Goal: Task Accomplishment & Management: Manage account settings

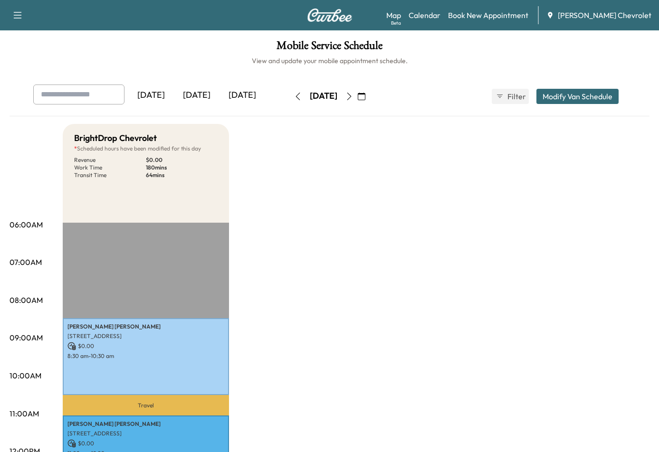
click at [200, 94] on div "[DATE]" at bounding box center [197, 96] width 46 height 22
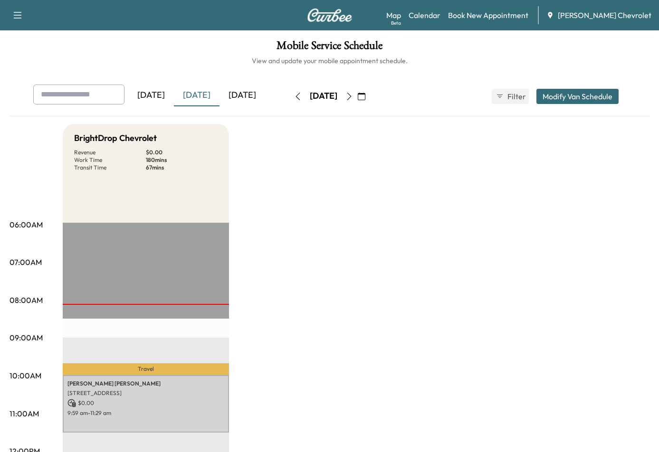
click at [244, 96] on div "[DATE]" at bounding box center [242, 96] width 46 height 22
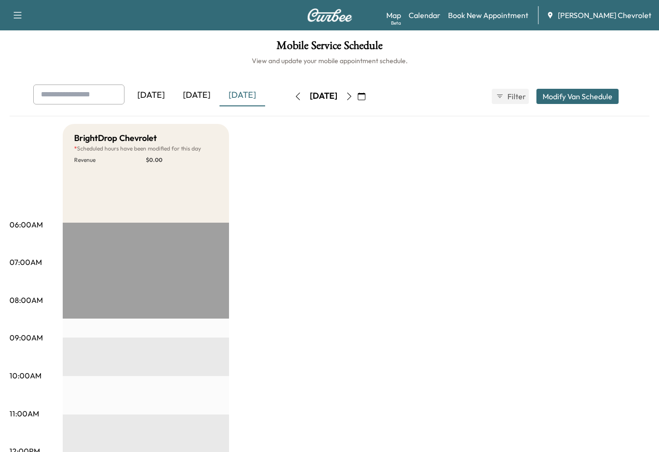
drag, startPoint x: 203, startPoint y: 100, endPoint x: 254, endPoint y: 97, distance: 50.9
click at [203, 101] on div "[DATE]" at bounding box center [197, 96] width 46 height 22
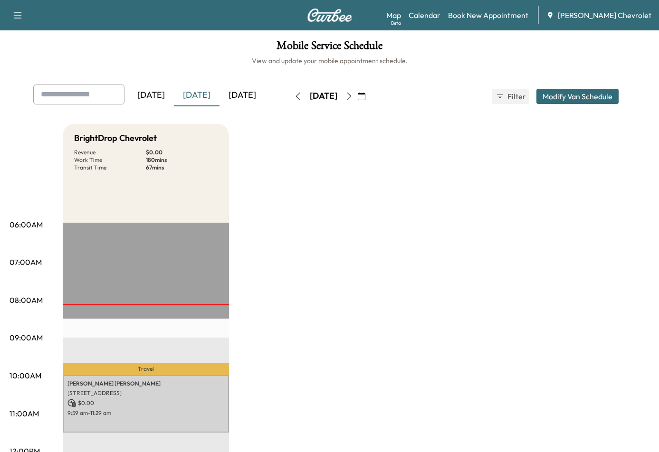
drag, startPoint x: 134, startPoint y: 60, endPoint x: 176, endPoint y: 0, distance: 73.1
click at [138, 56] on h6 "View and update your mobile appointment schedule." at bounding box center [329, 60] width 640 height 9
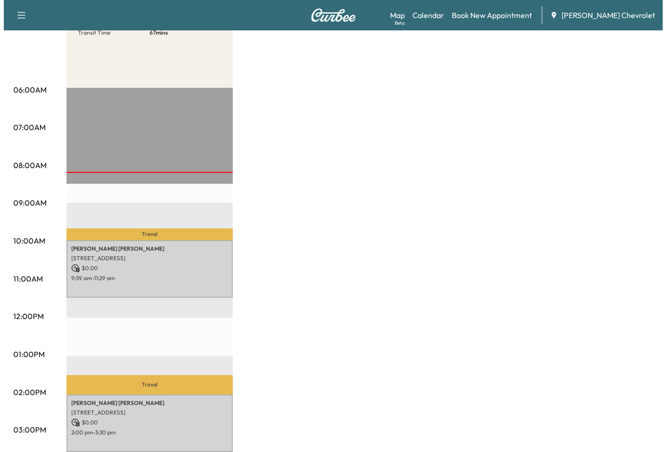
scroll to position [142, 0]
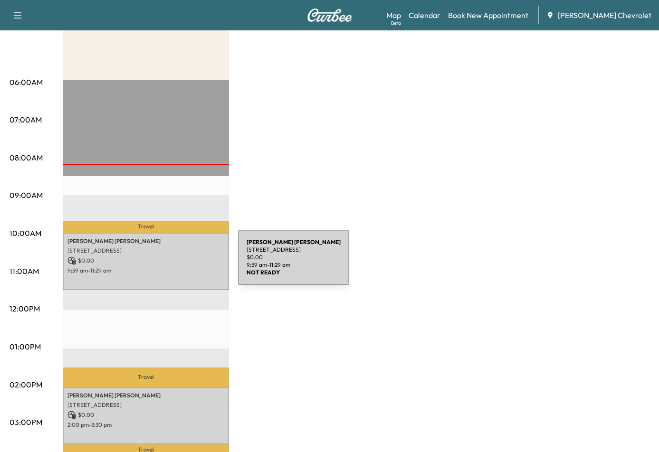
click at [167, 263] on p "$ 0.00" at bounding box center [145, 260] width 157 height 9
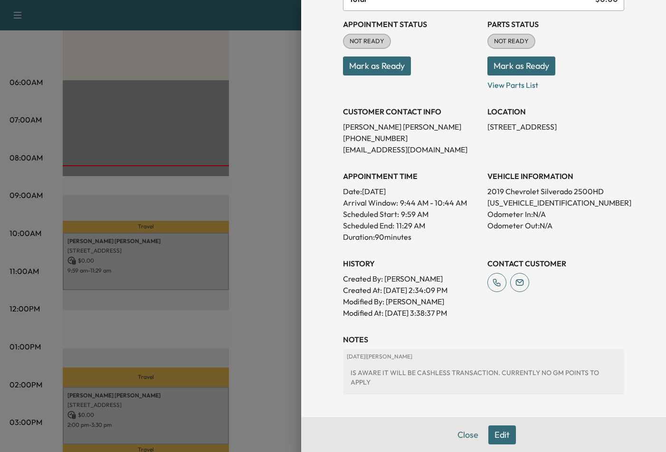
scroll to position [144, 0]
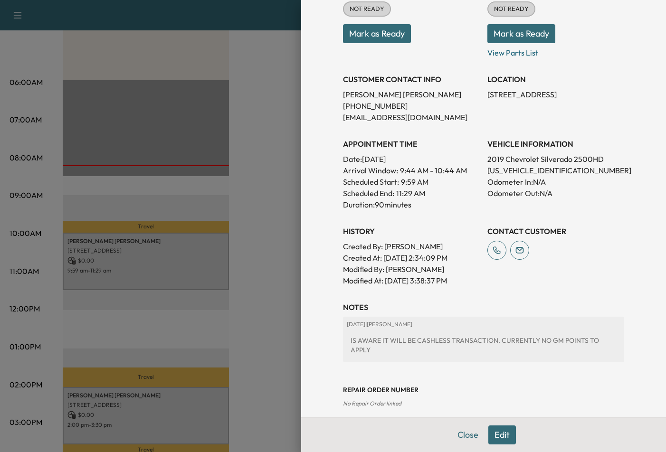
click at [172, 343] on div at bounding box center [333, 226] width 666 height 452
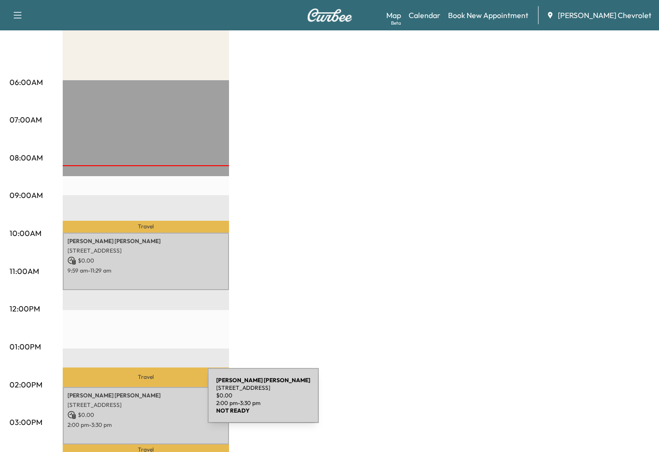
click at [136, 401] on p "[STREET_ADDRESS]" at bounding box center [145, 405] width 157 height 8
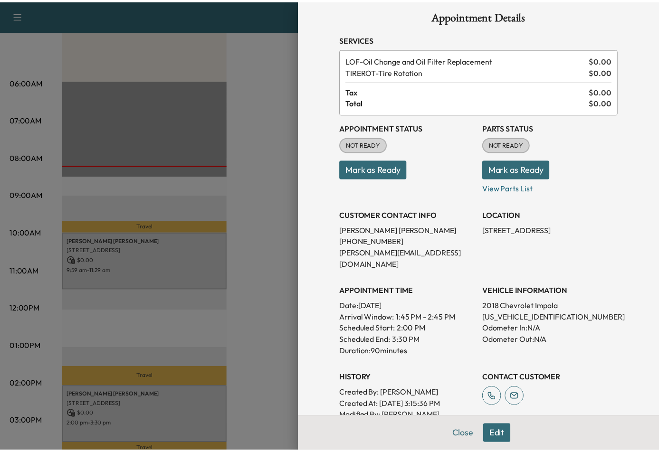
scroll to position [0, 0]
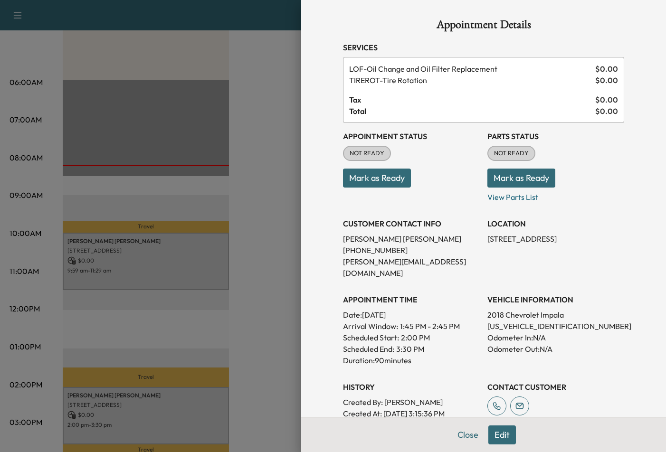
click at [263, 274] on div at bounding box center [333, 226] width 666 height 452
